Goal: Task Accomplishment & Management: Use online tool/utility

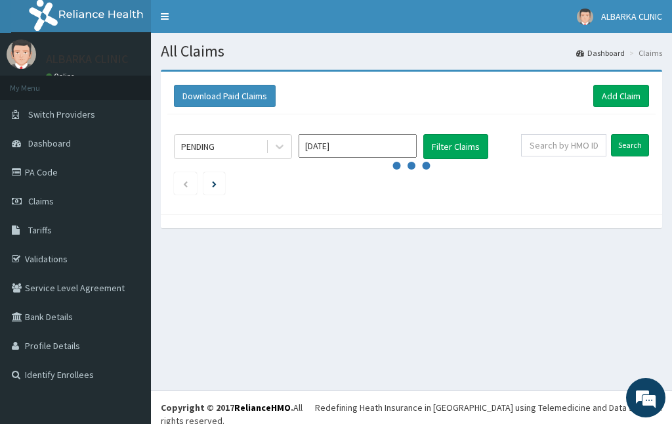
click at [403, 209] on div "Download Paid Claims Add Claim × Note you can only download claims within a max…" at bounding box center [412, 143] width 502 height 143
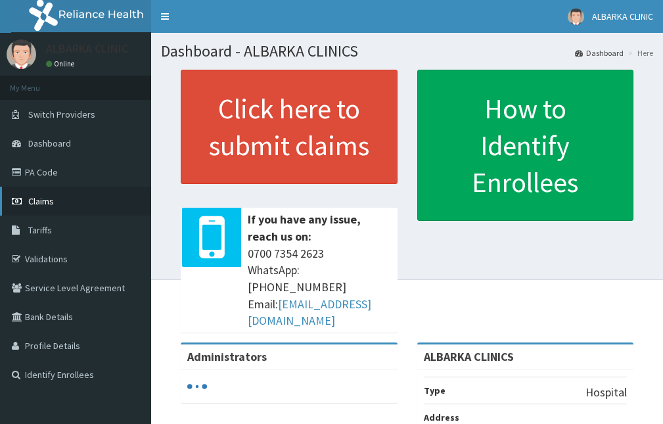
click at [45, 198] on span "Claims" at bounding box center [41, 201] width 26 height 12
